Goal: Task Accomplishment & Management: Manage account settings

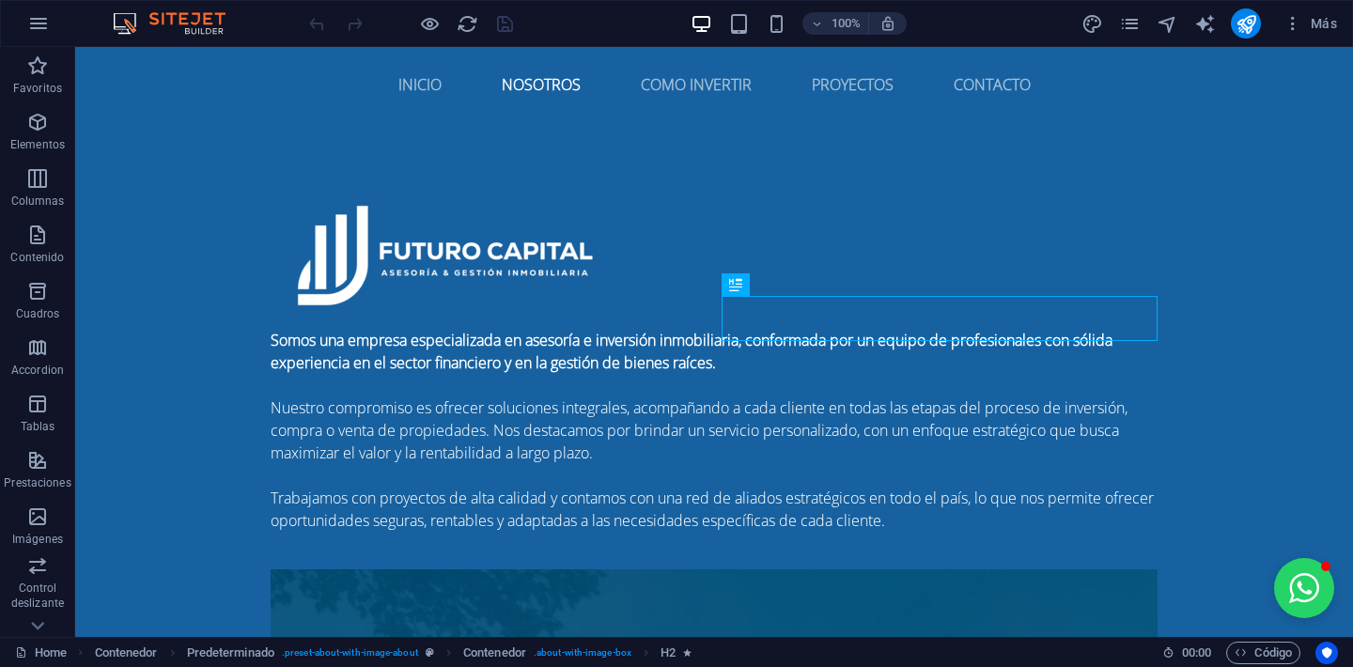
scroll to position [809, 0]
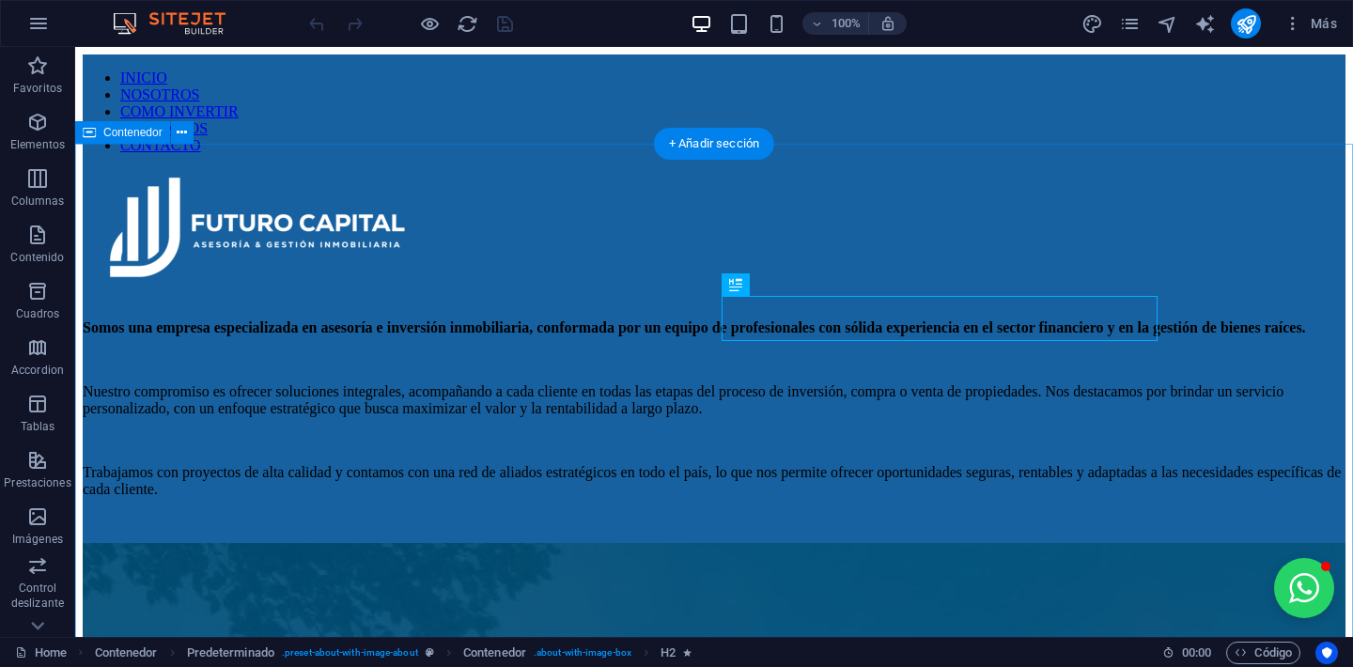
scroll to position [809, 0]
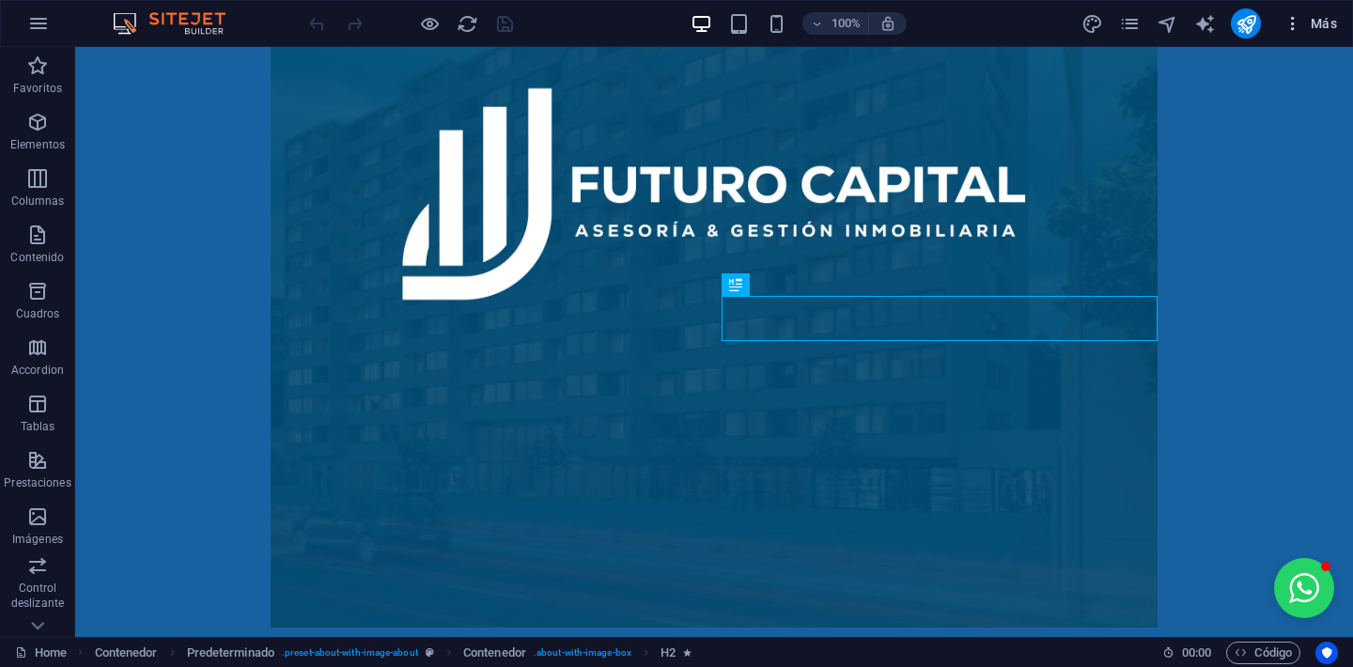
click at [1324, 19] on span "Más" at bounding box center [1311, 23] width 54 height 19
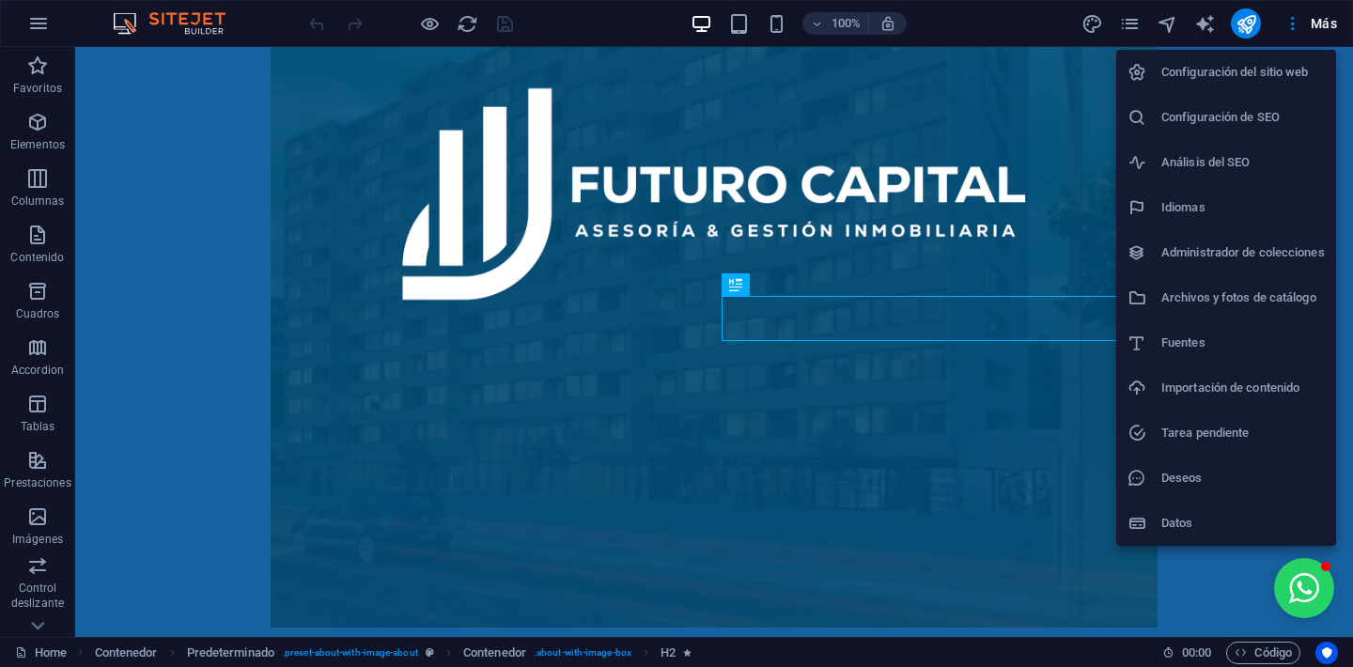
click at [1138, 30] on div at bounding box center [676, 333] width 1353 height 667
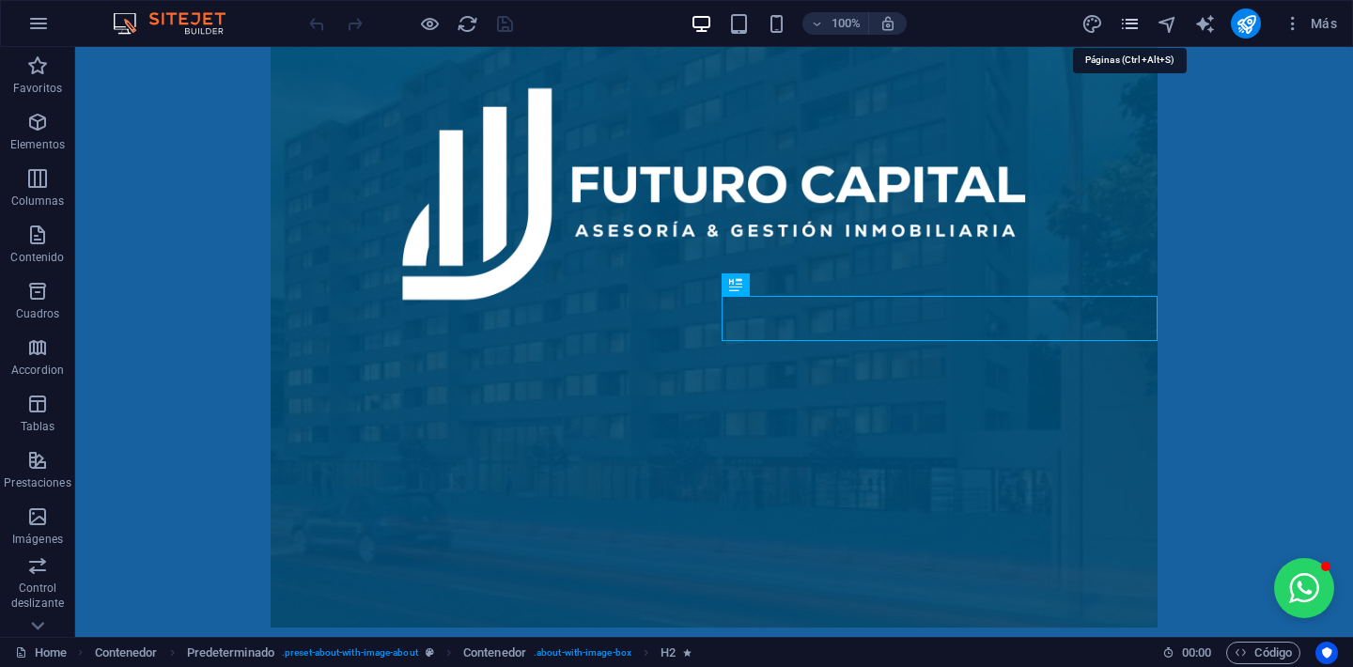
click at [1131, 27] on icon "pages" at bounding box center [1130, 24] width 22 height 22
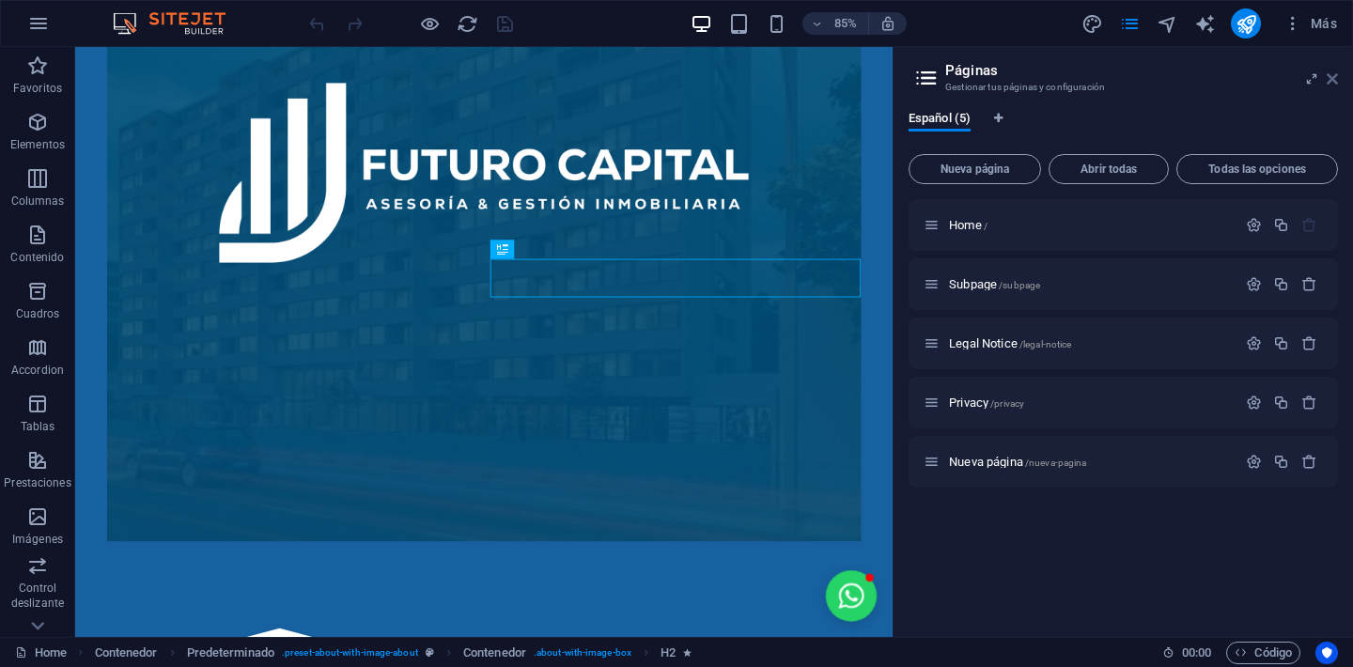
click at [1330, 76] on icon at bounding box center [1332, 78] width 11 height 15
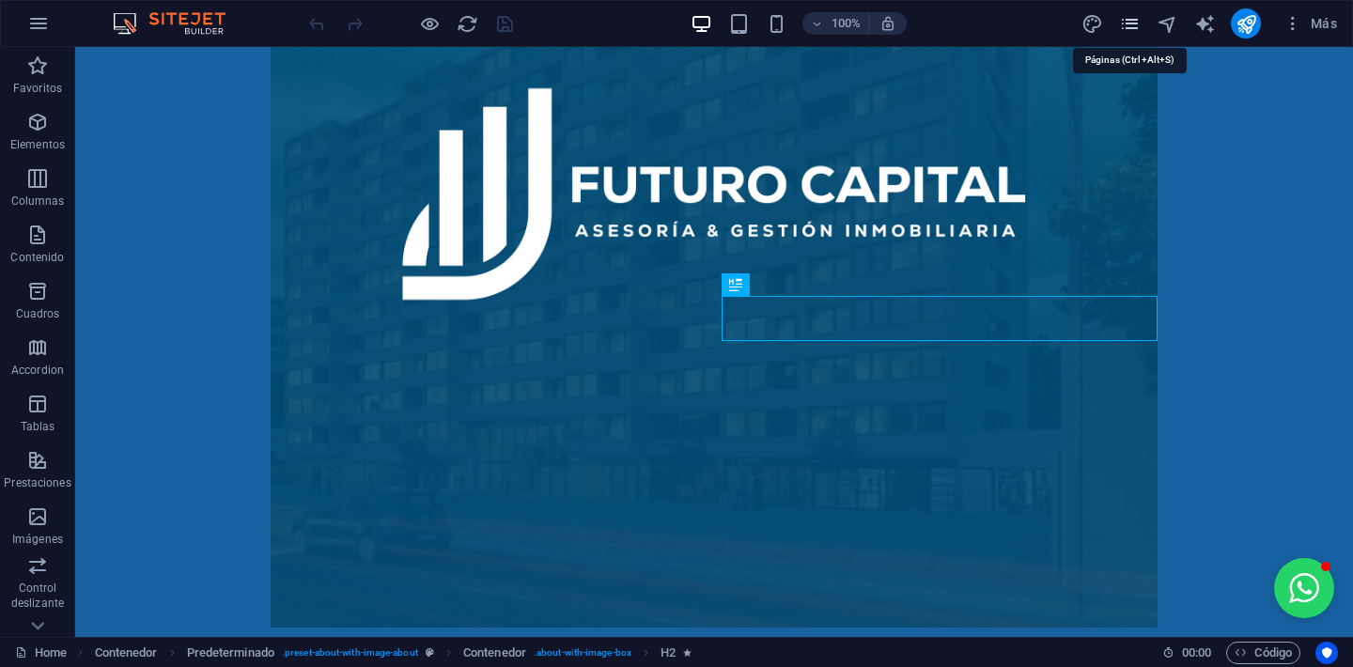
click at [1129, 26] on icon "pages" at bounding box center [1130, 24] width 22 height 22
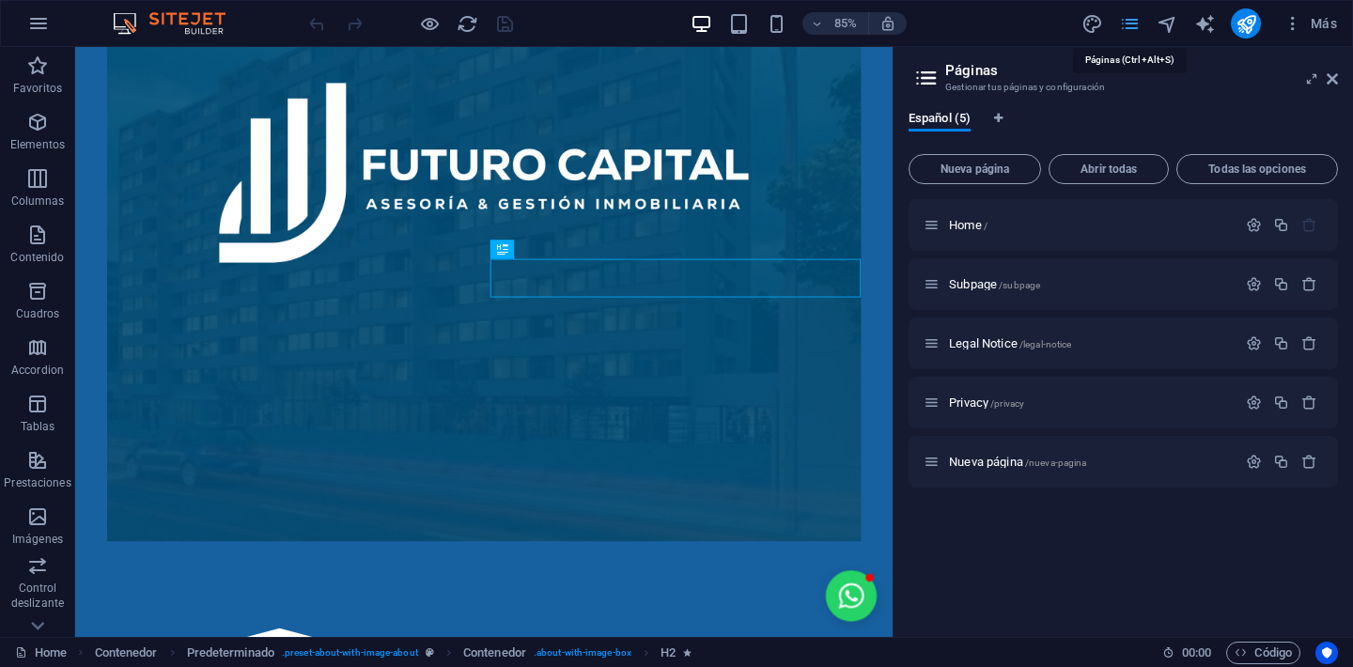
click at [1129, 26] on icon "pages" at bounding box center [1130, 24] width 22 height 22
click at [1292, 20] on icon "button" at bounding box center [1293, 23] width 19 height 19
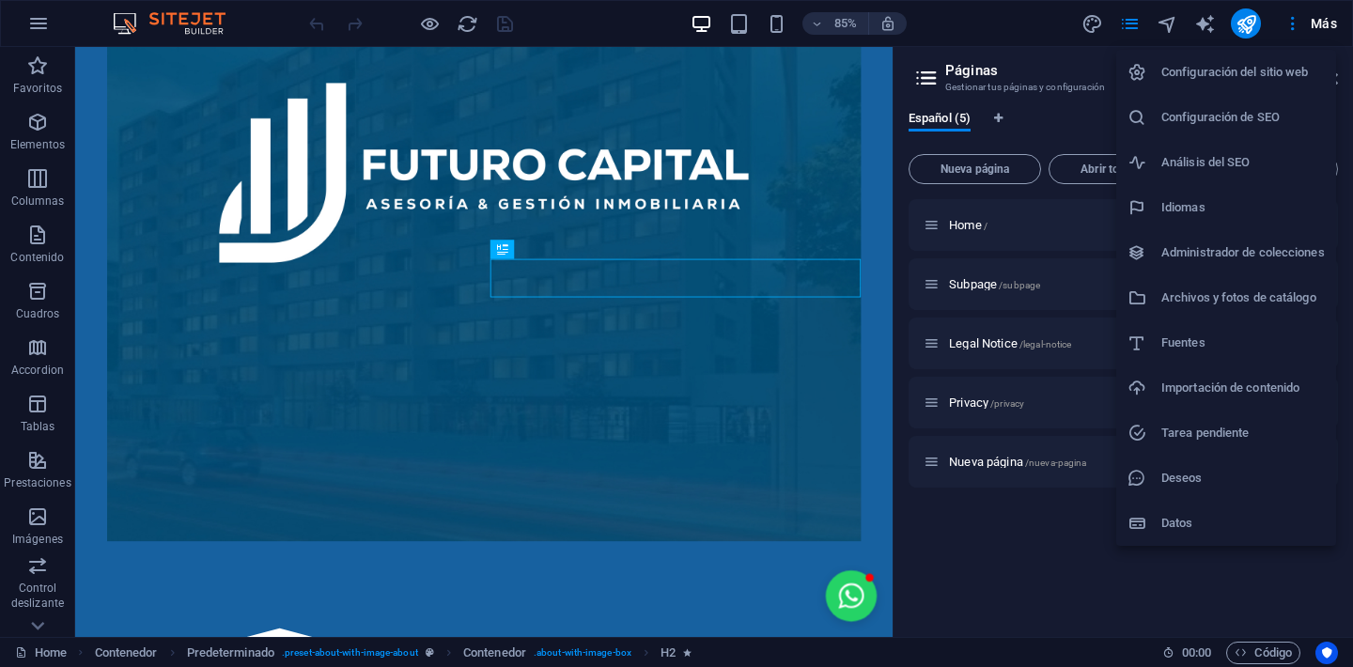
click at [1285, 63] on h6 "Configuración del sitio web" at bounding box center [1244, 72] width 164 height 23
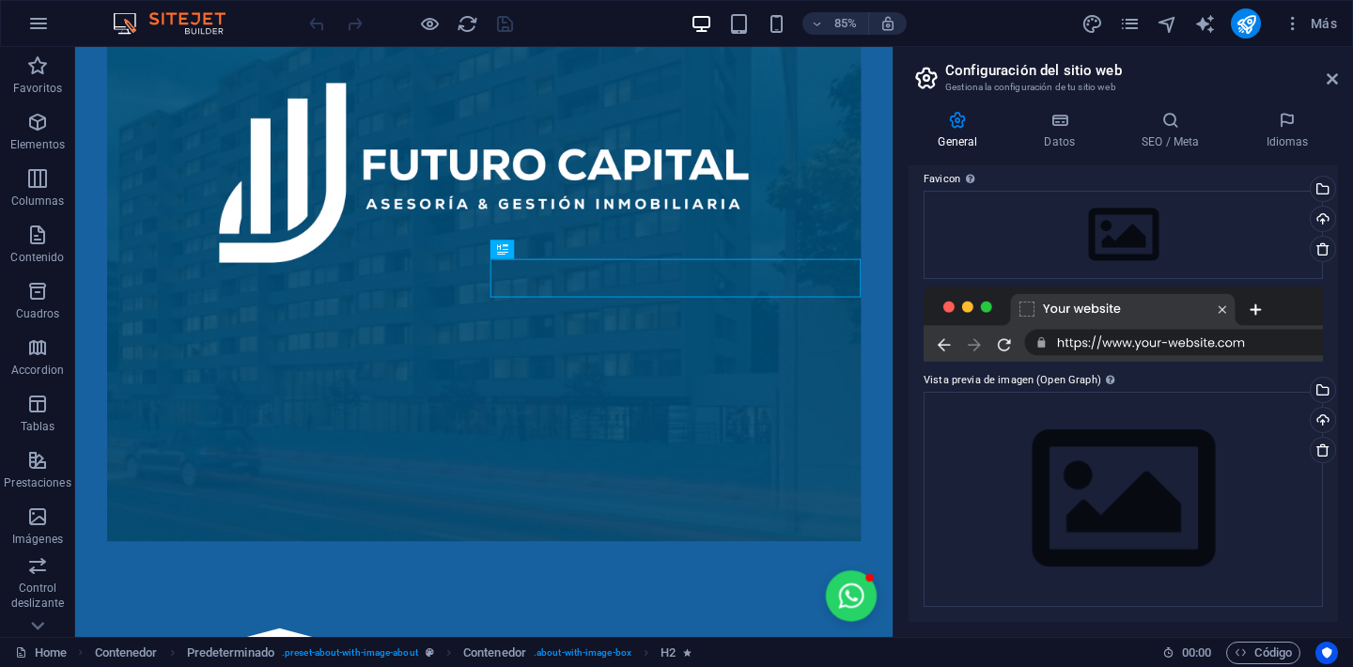
scroll to position [0, 0]
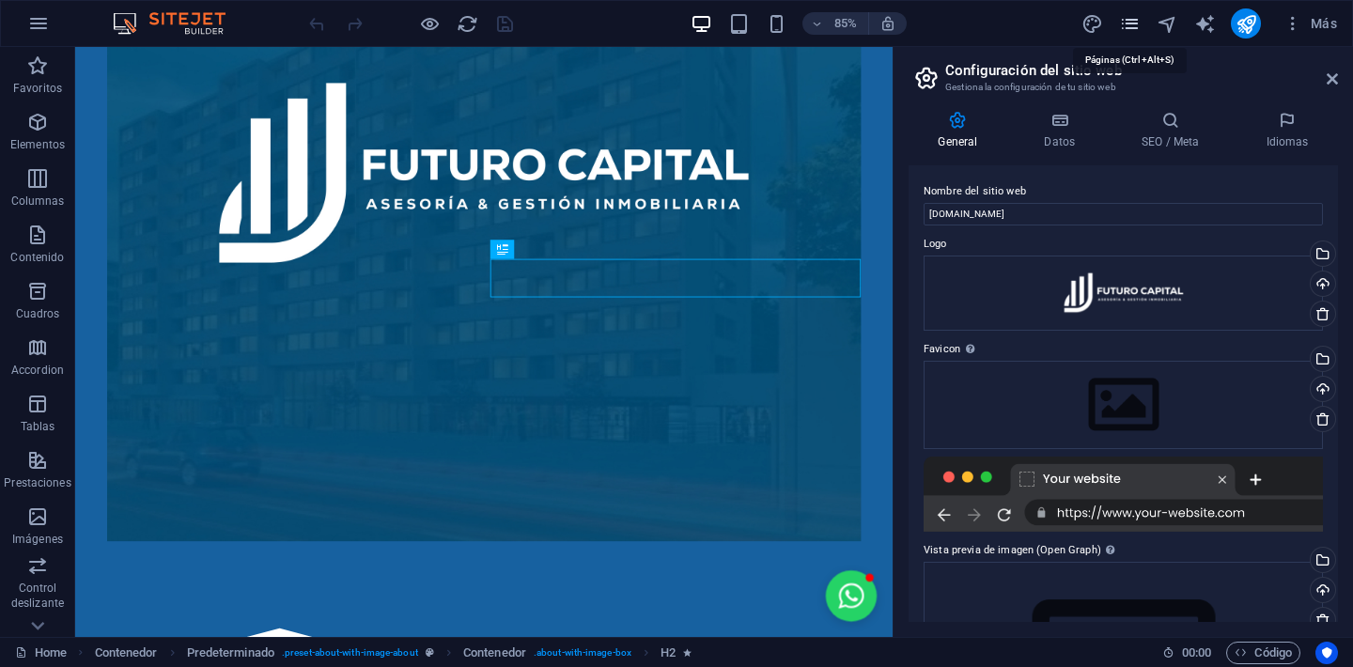
click at [1133, 29] on icon "pages" at bounding box center [1130, 24] width 22 height 22
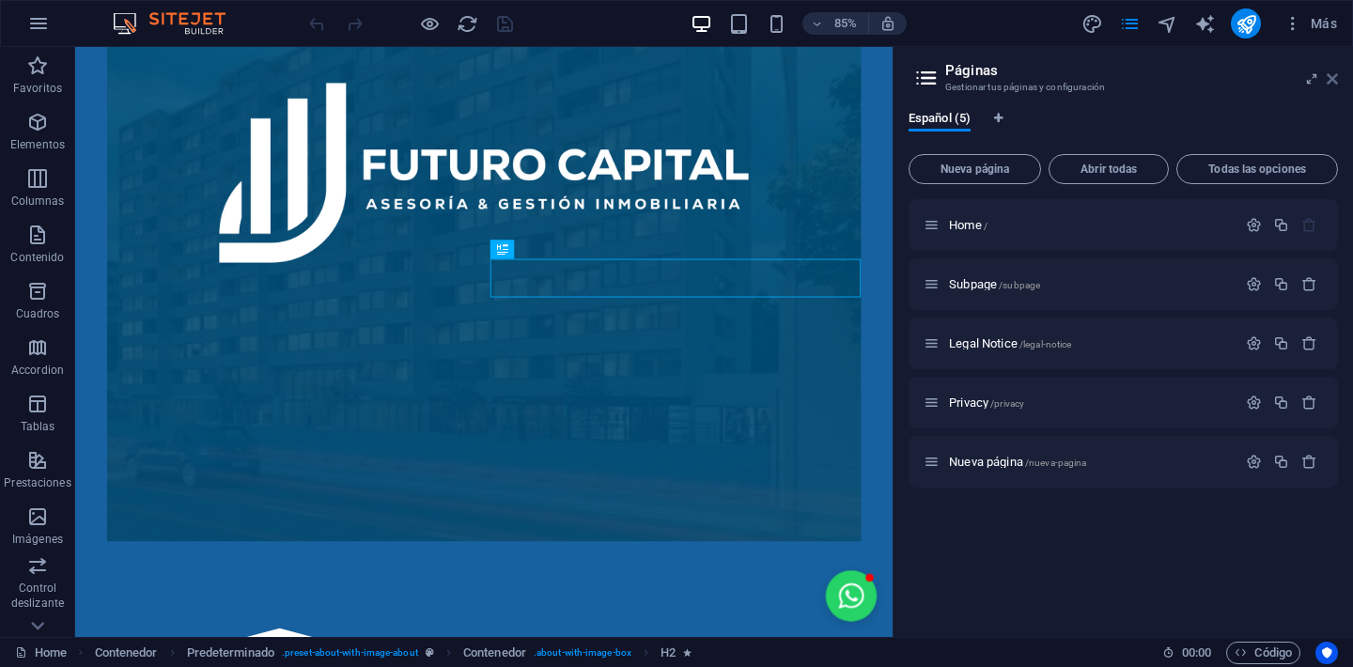
click at [1336, 81] on icon at bounding box center [1332, 78] width 11 height 15
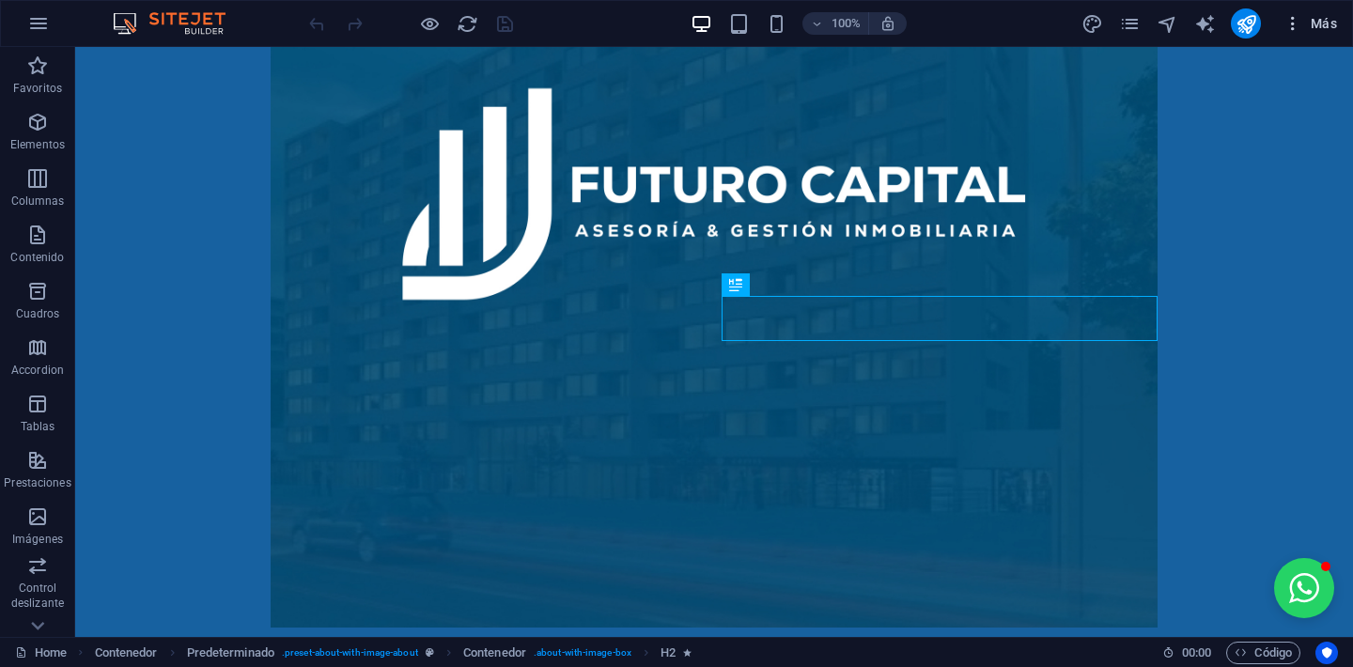
click at [1319, 29] on span "Más" at bounding box center [1311, 23] width 54 height 19
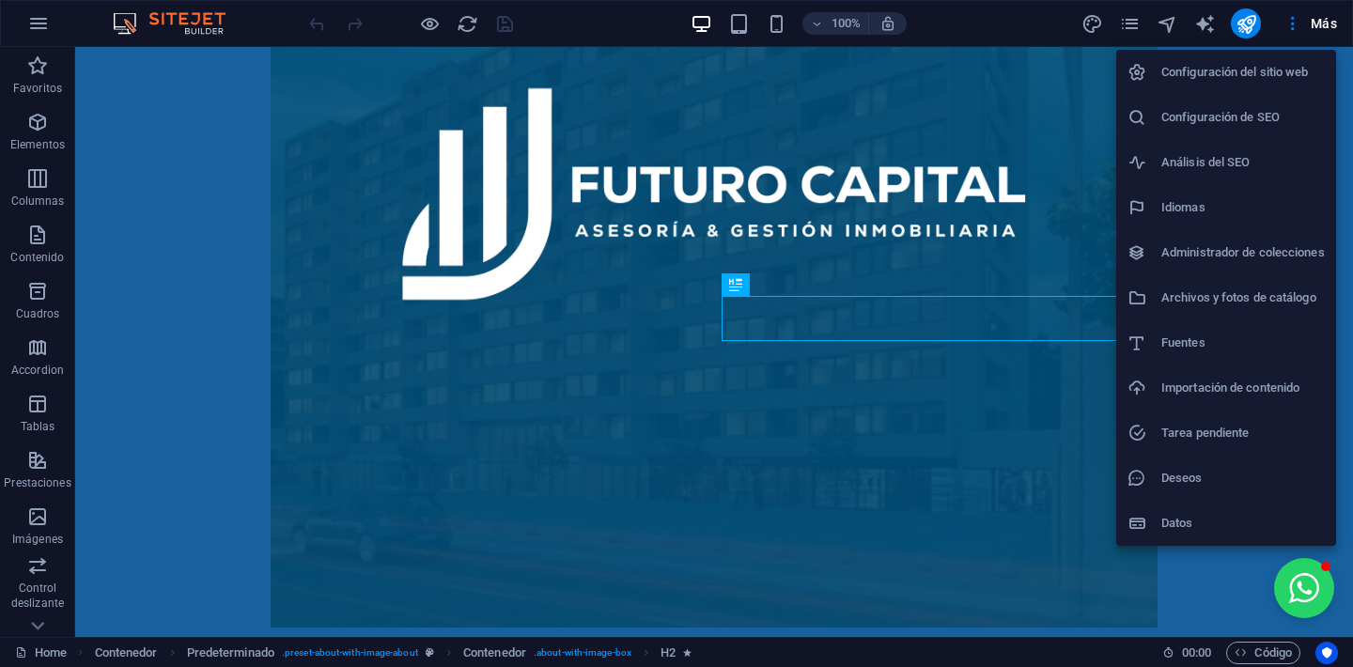
click at [1253, 519] on h6 "Datos" at bounding box center [1244, 523] width 164 height 23
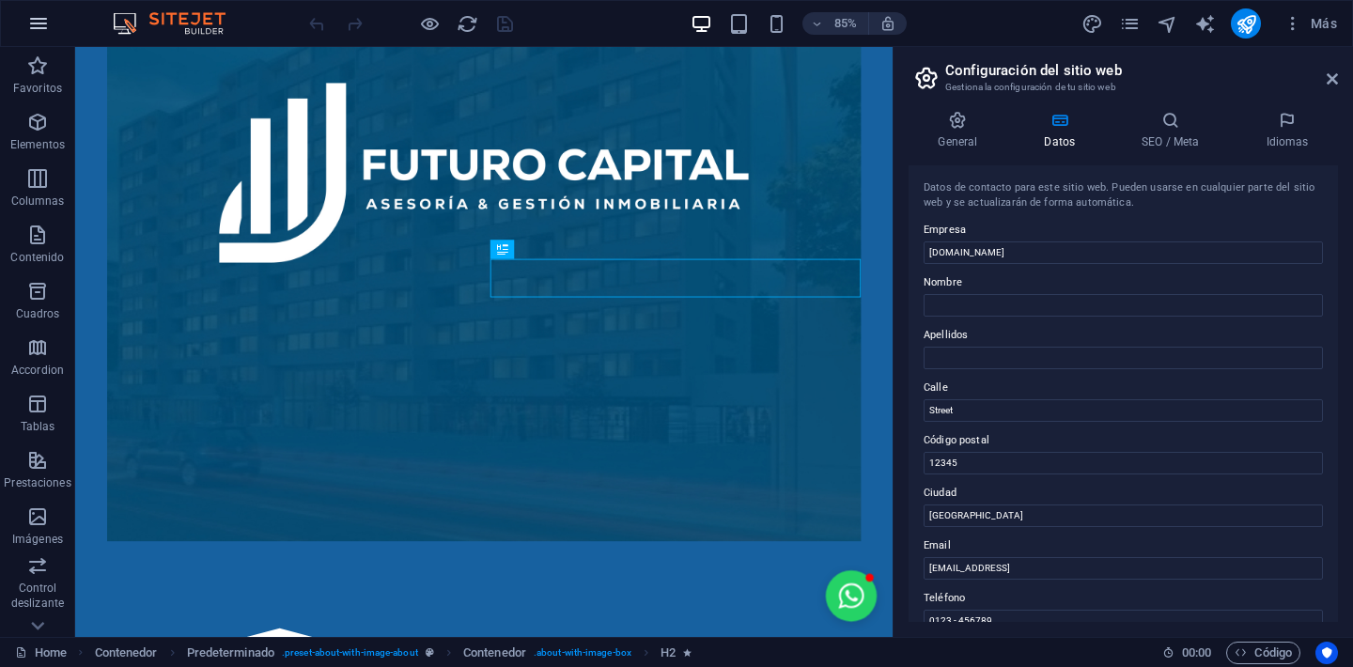
click at [32, 32] on icon "button" at bounding box center [38, 23] width 23 height 23
click at [40, 44] on button "button" at bounding box center [38, 23] width 45 height 45
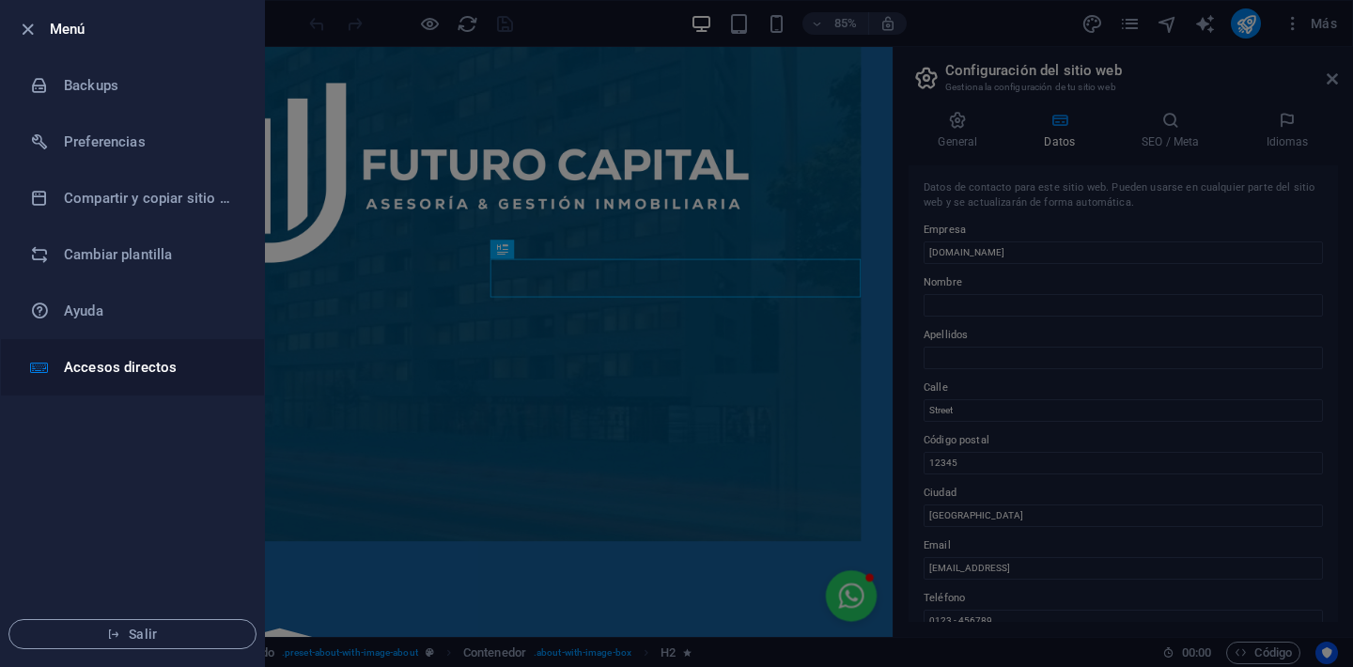
click at [133, 362] on h6 "Accesos directos" at bounding box center [151, 367] width 174 height 23
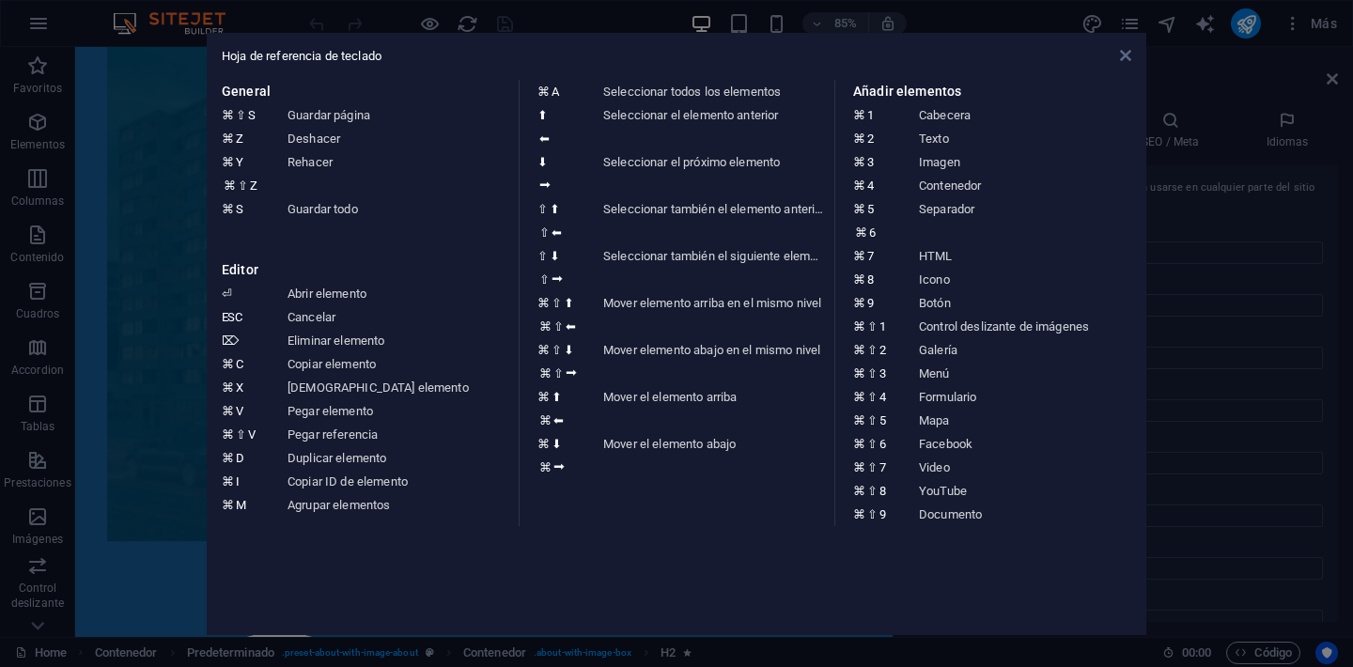
click at [1125, 50] on icon at bounding box center [1125, 55] width 11 height 15
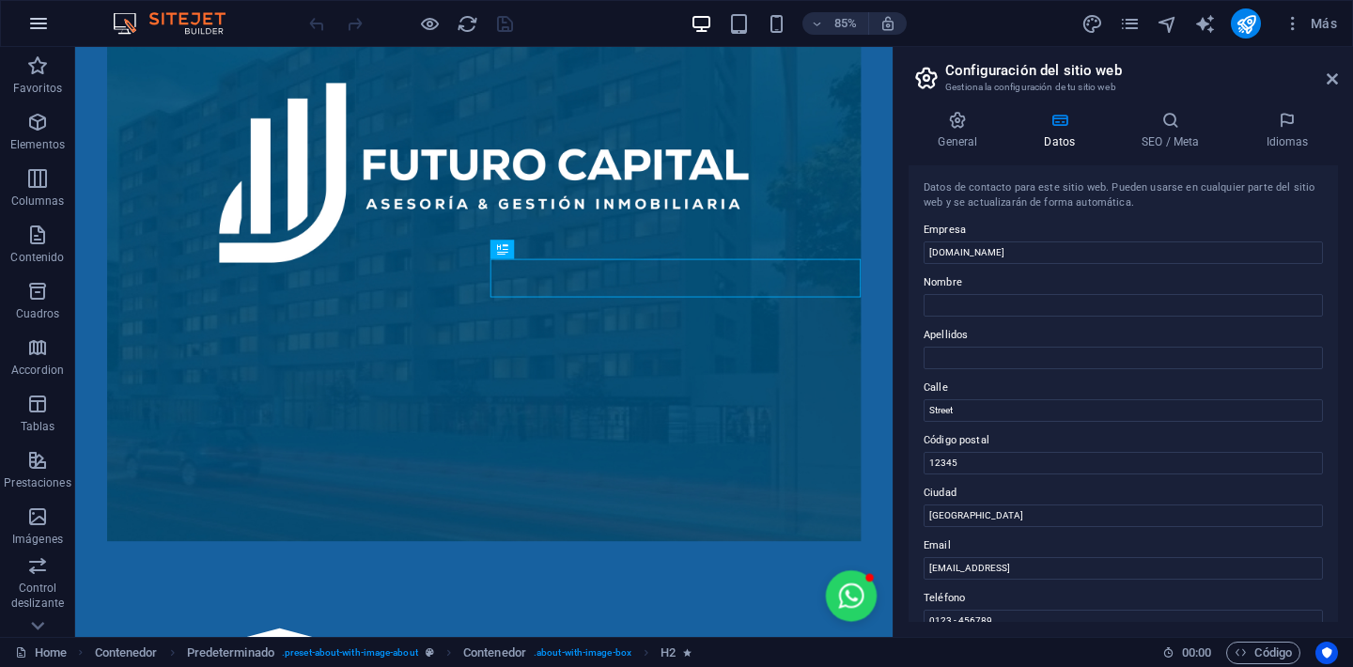
click at [41, 33] on icon "button" at bounding box center [38, 23] width 23 height 23
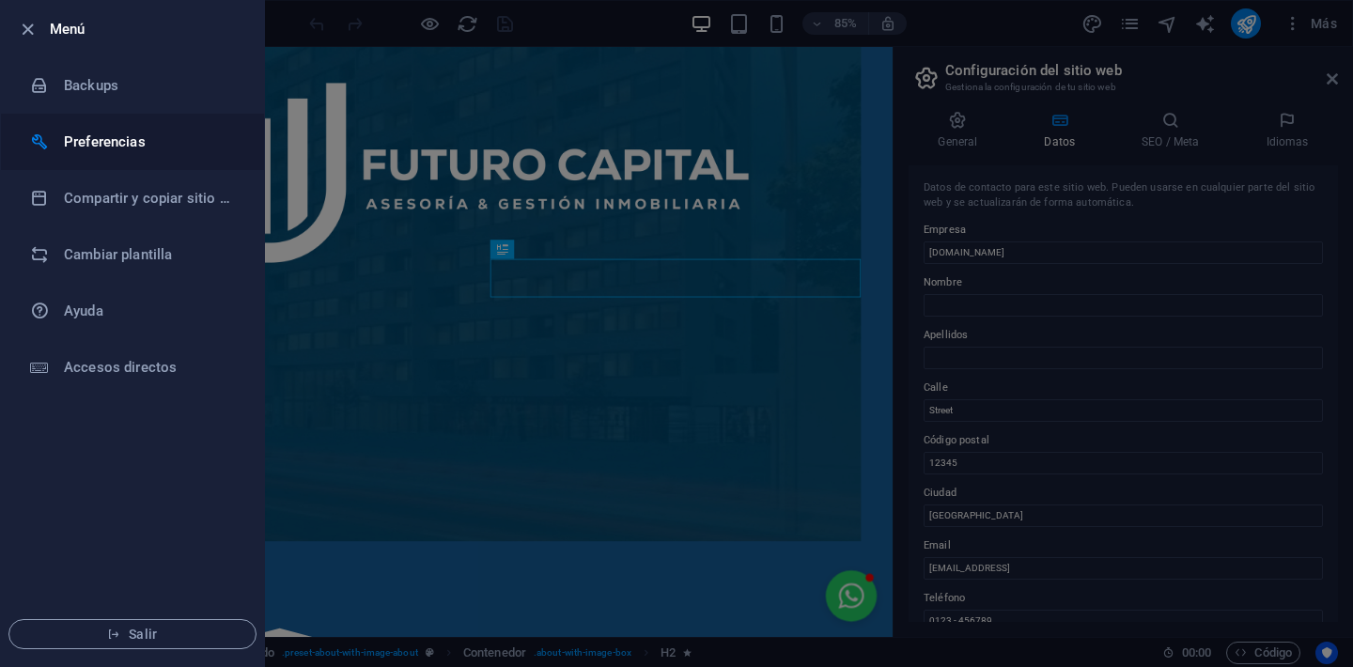
click at [126, 144] on h6 "Preferencias" at bounding box center [151, 142] width 174 height 23
select select "es"
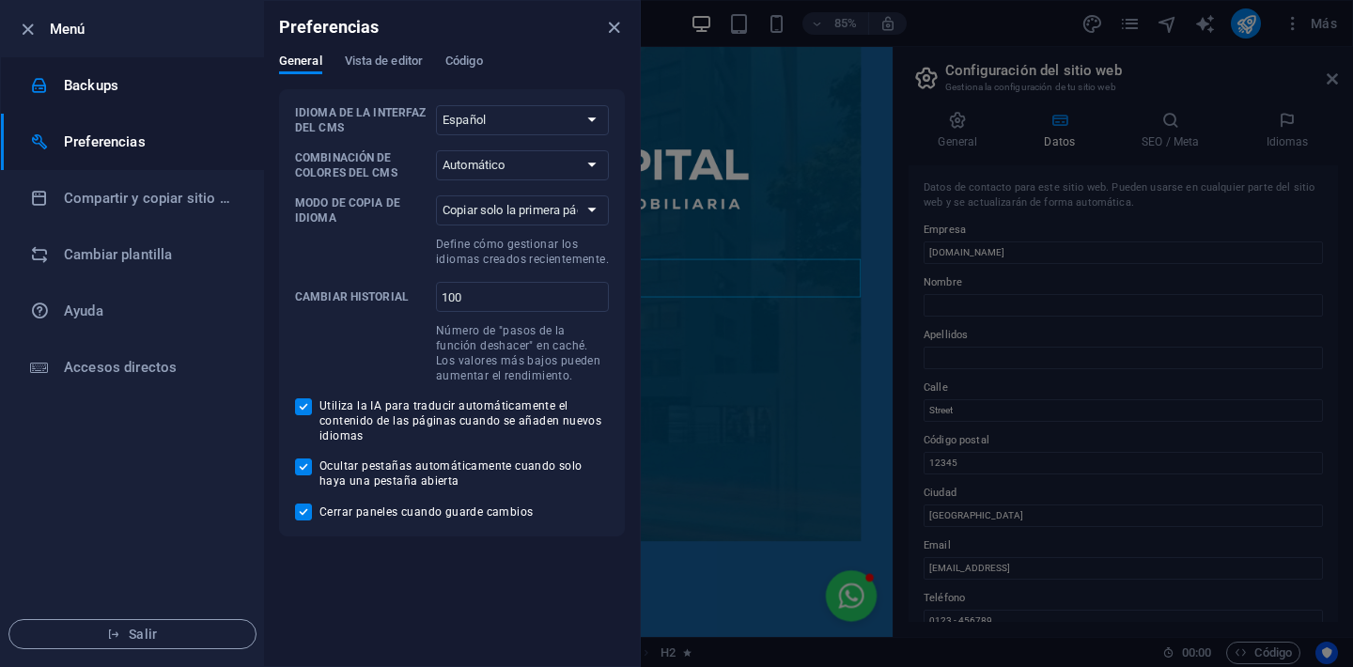
click at [123, 89] on h6 "Backups" at bounding box center [151, 85] width 174 height 23
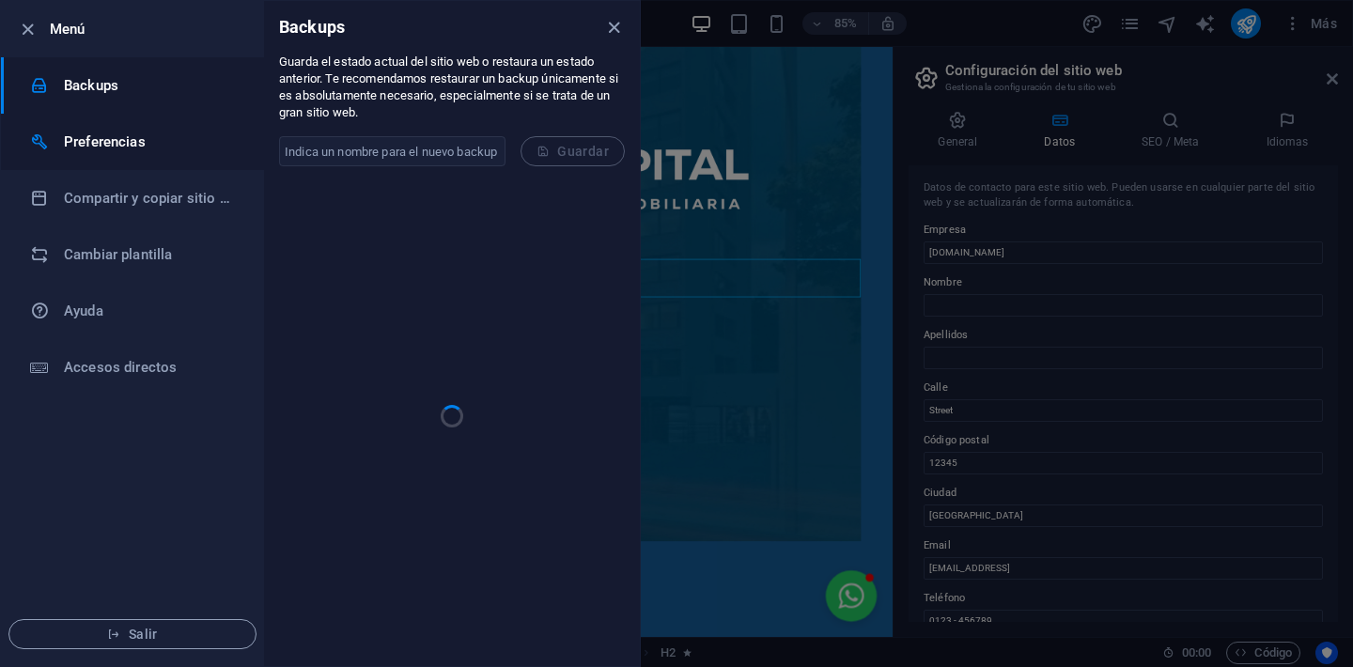
click at [122, 136] on h6 "Preferencias" at bounding box center [151, 142] width 174 height 23
select select "es"
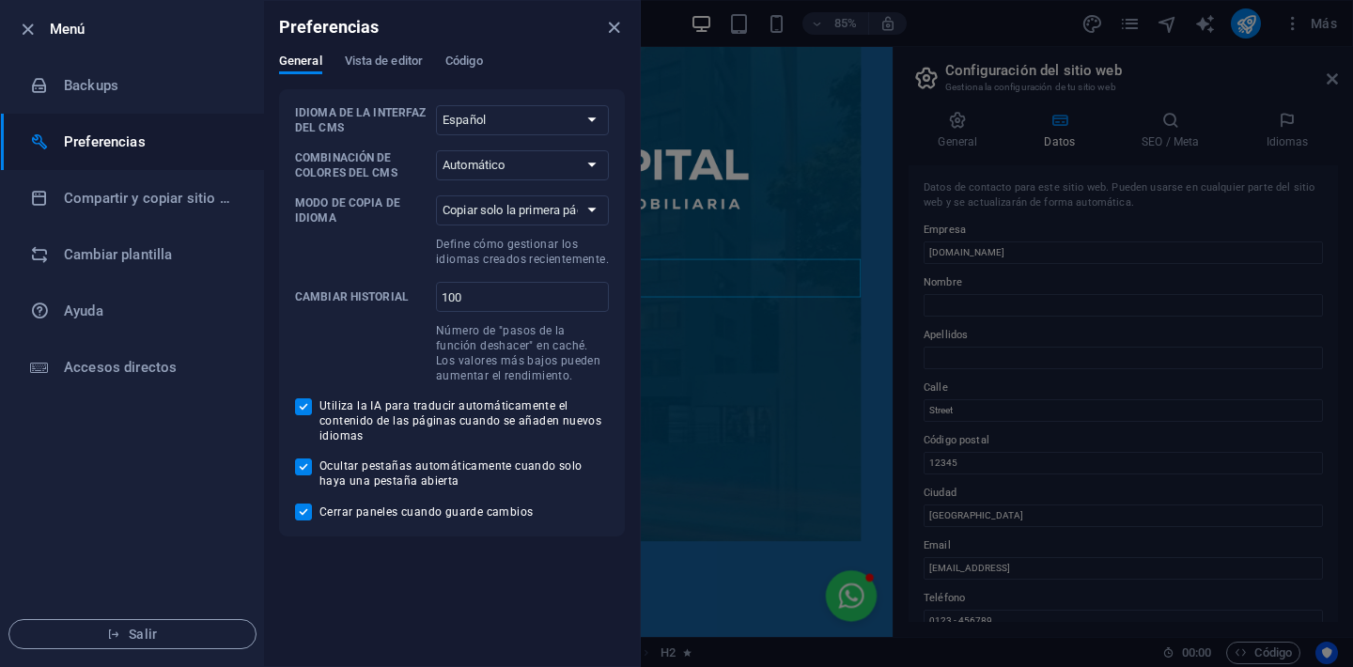
click at [390, 49] on div "Preferencias" at bounding box center [452, 27] width 376 height 53
click at [391, 60] on span "Vista de editor" at bounding box center [384, 63] width 78 height 26
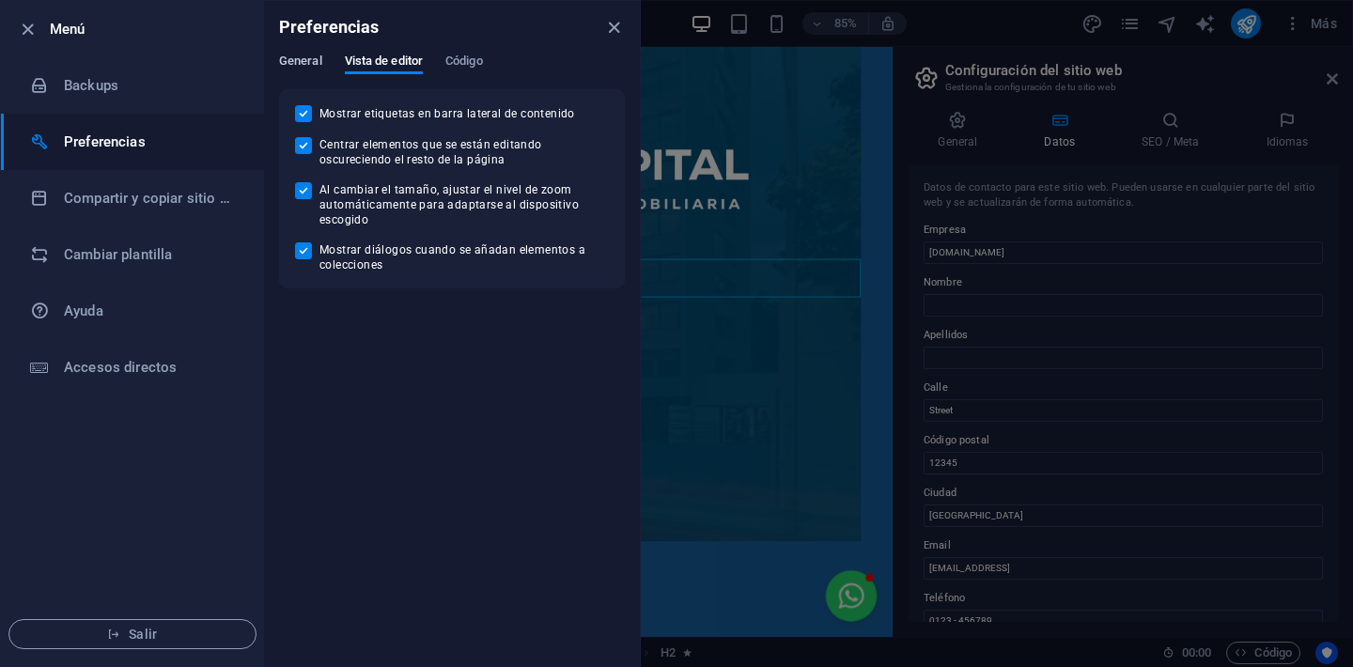
click at [298, 56] on span "General" at bounding box center [300, 63] width 43 height 26
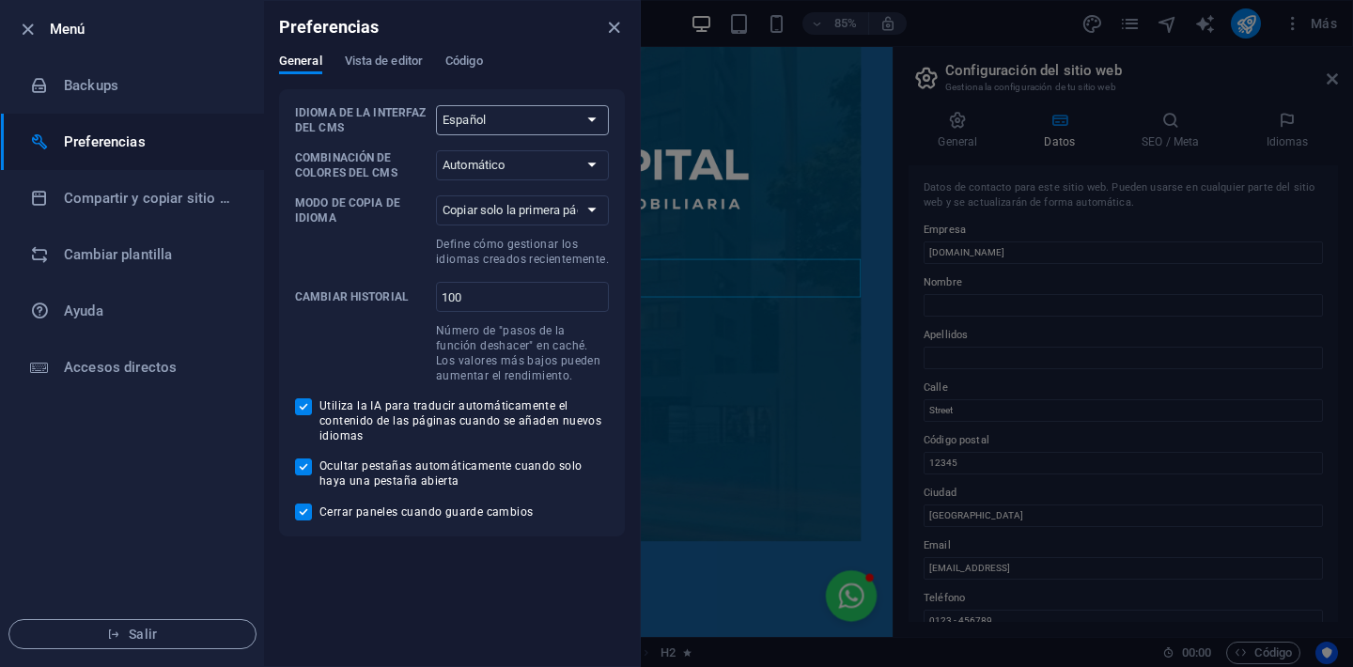
click at [577, 123] on select "Predeterminado [PERSON_NAME] English Español Français [PERSON_NAME] Italiano Ne…" at bounding box center [522, 120] width 173 height 30
click at [101, 203] on h6 "Compartir y copiar sitio web" at bounding box center [151, 198] width 174 height 23
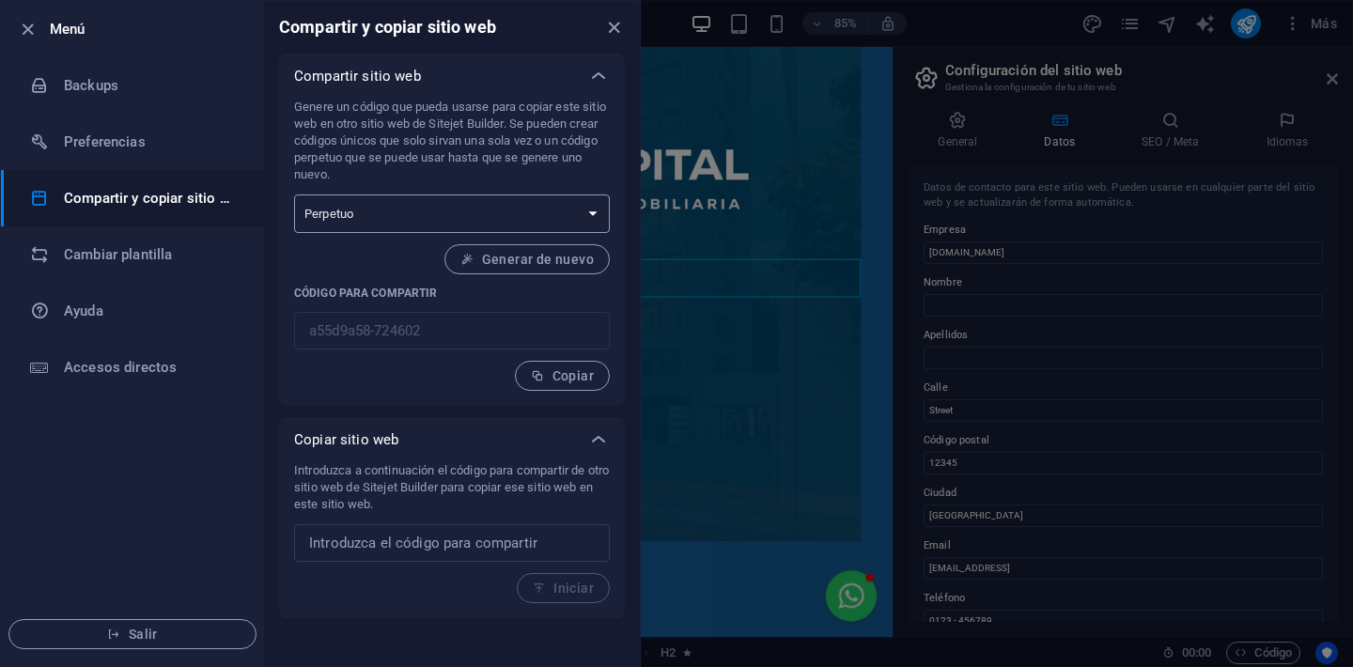
click at [600, 209] on select "Único Perpetuo" at bounding box center [452, 214] width 316 height 39
click at [179, 252] on h6 "Cambiar plantilla" at bounding box center [151, 254] width 174 height 23
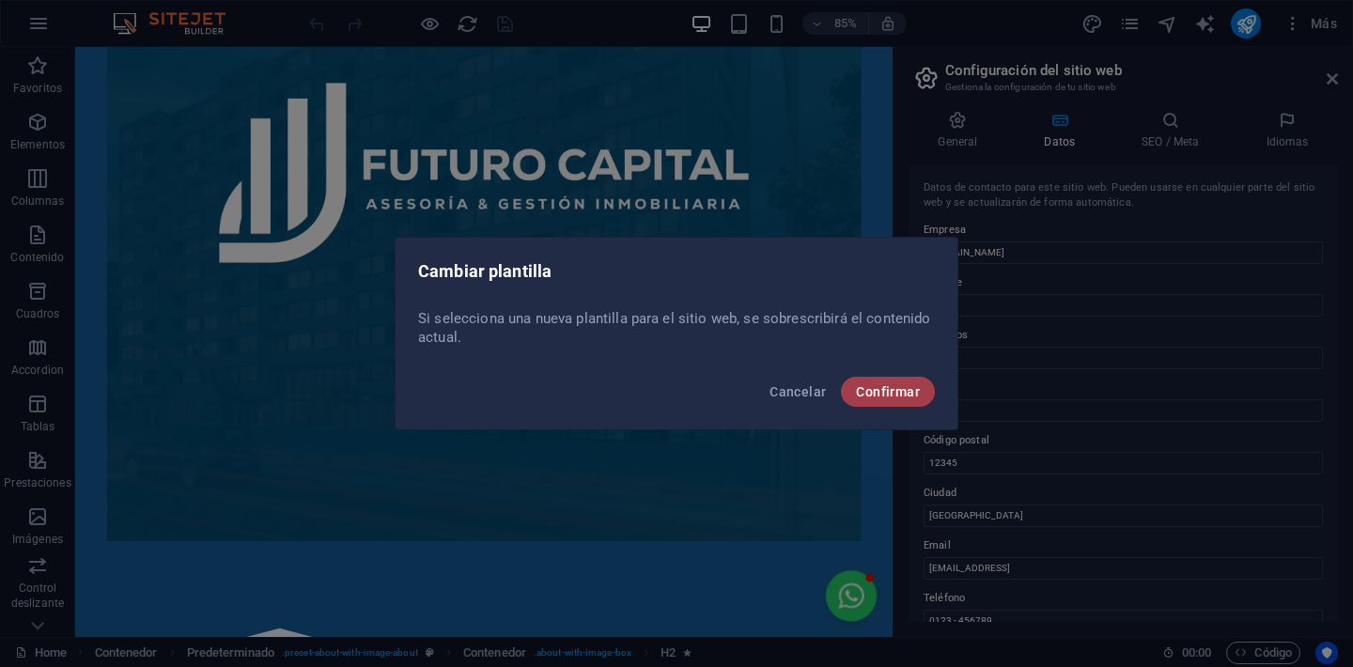
click at [876, 399] on button "Confirmar" at bounding box center [888, 392] width 94 height 30
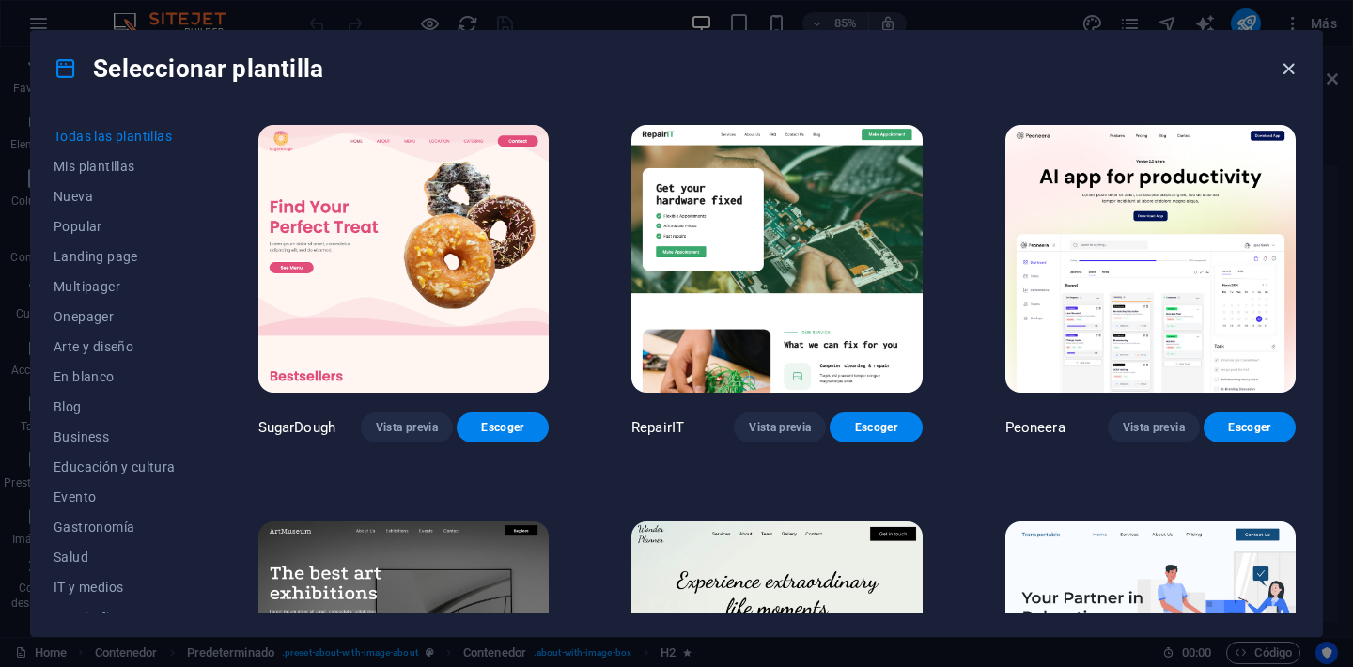
click at [1287, 66] on icon "button" at bounding box center [1289, 69] width 22 height 22
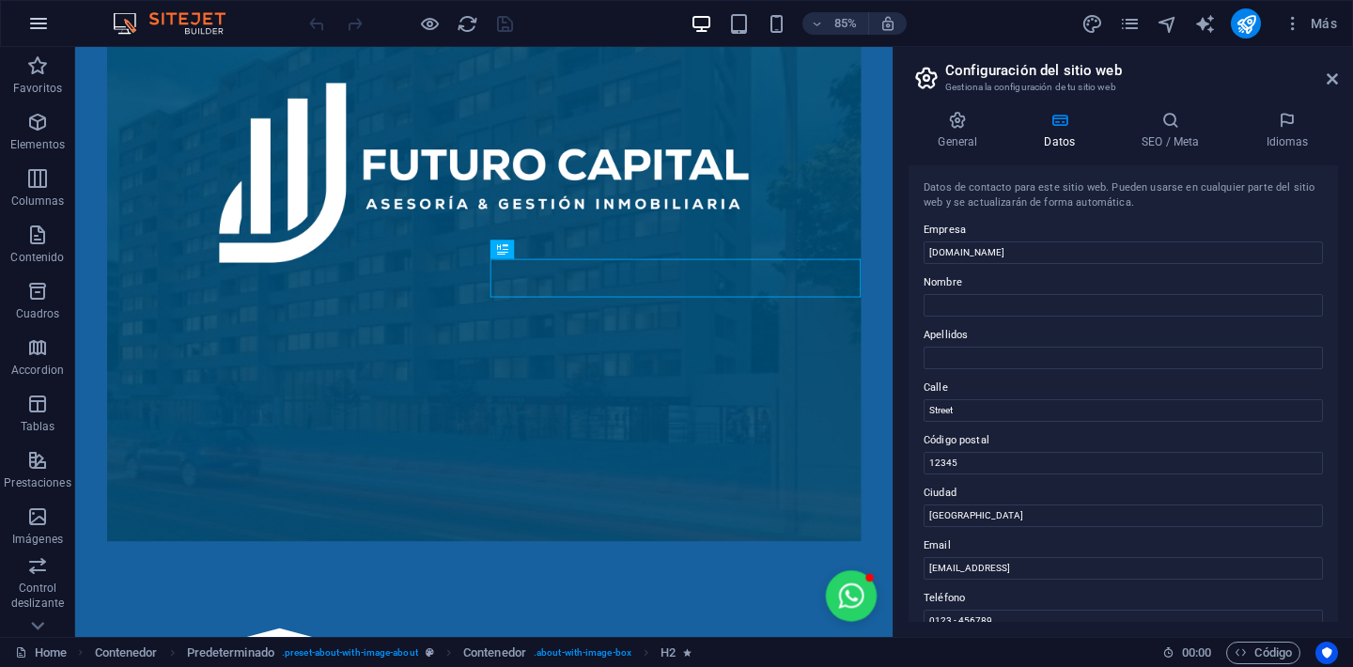
click at [39, 30] on icon "button" at bounding box center [38, 23] width 23 height 23
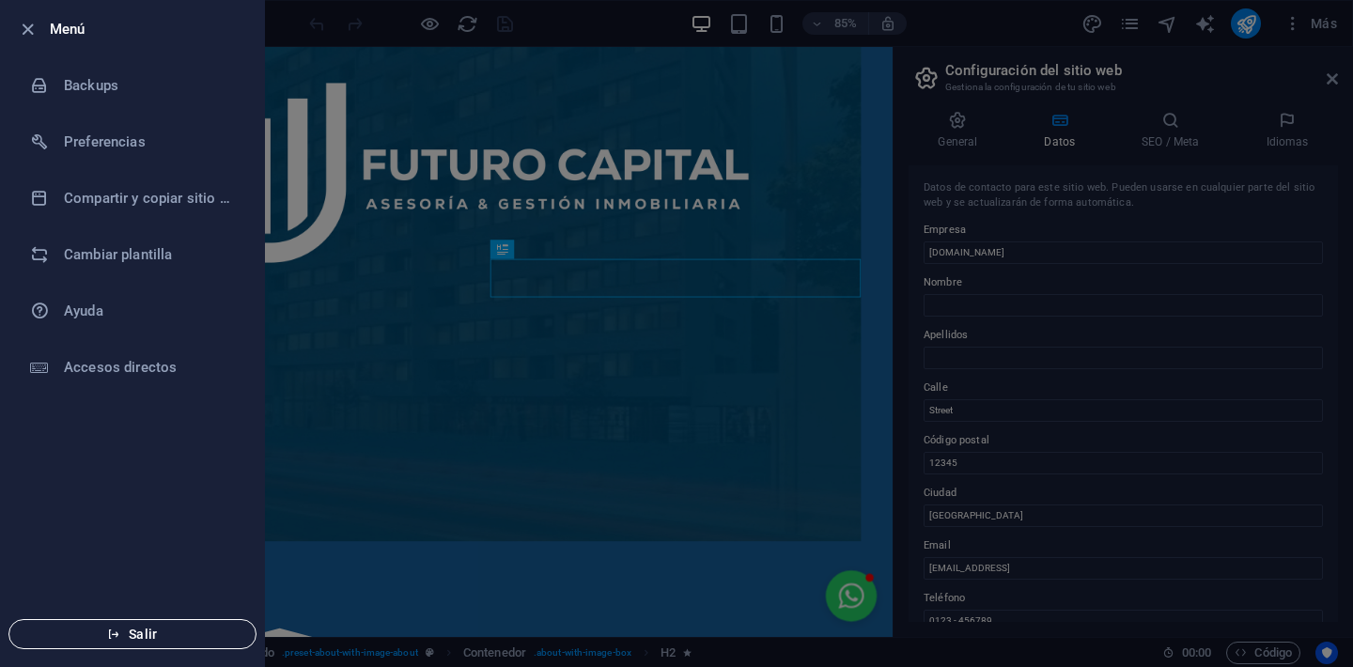
click at [218, 633] on span "Salir" at bounding box center [132, 634] width 216 height 15
